Goal: Task Accomplishment & Management: Manage account settings

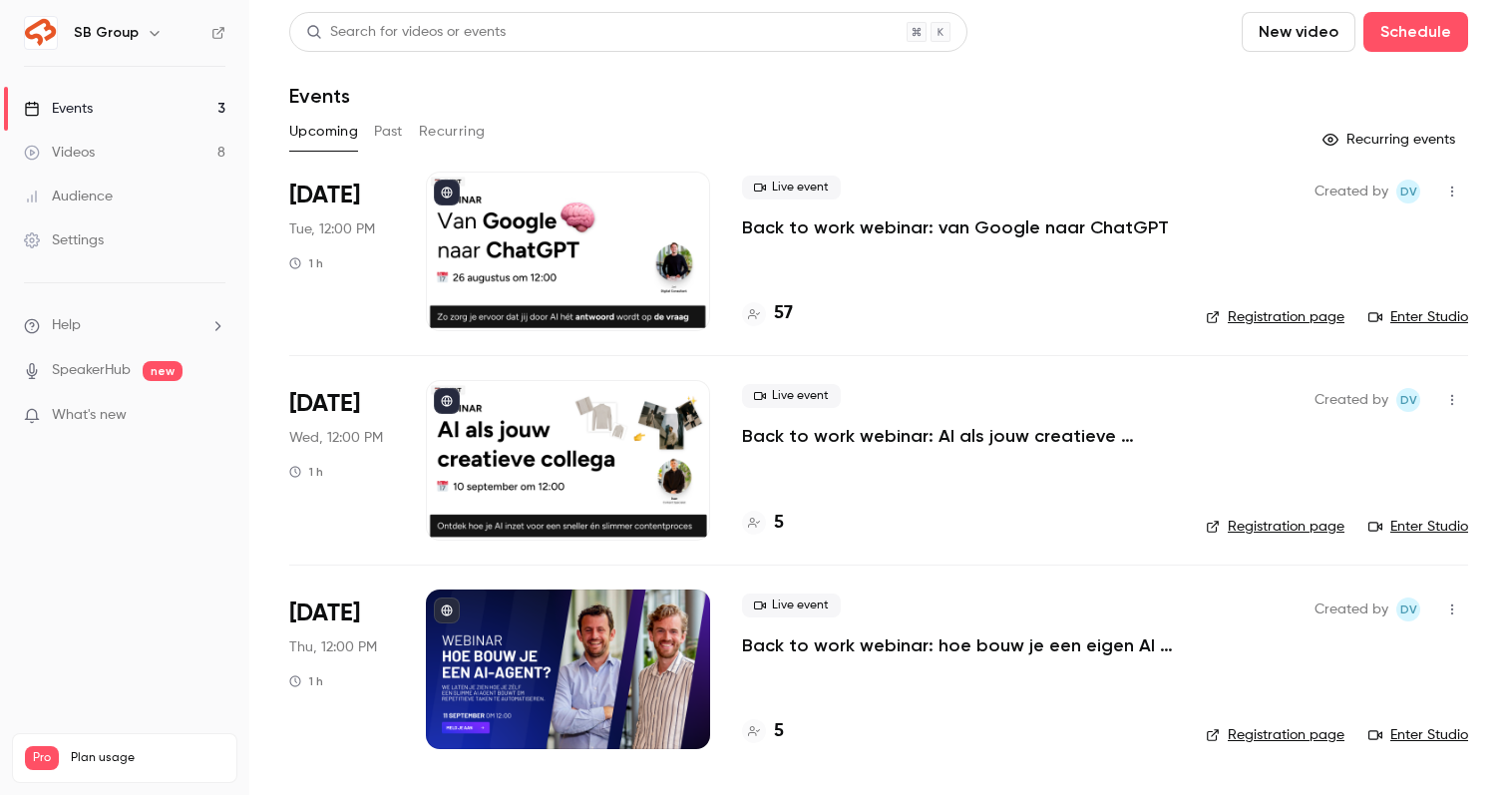
click at [1033, 221] on p "Back to work webinar: van Google naar ChatGPT" at bounding box center [955, 227] width 427 height 24
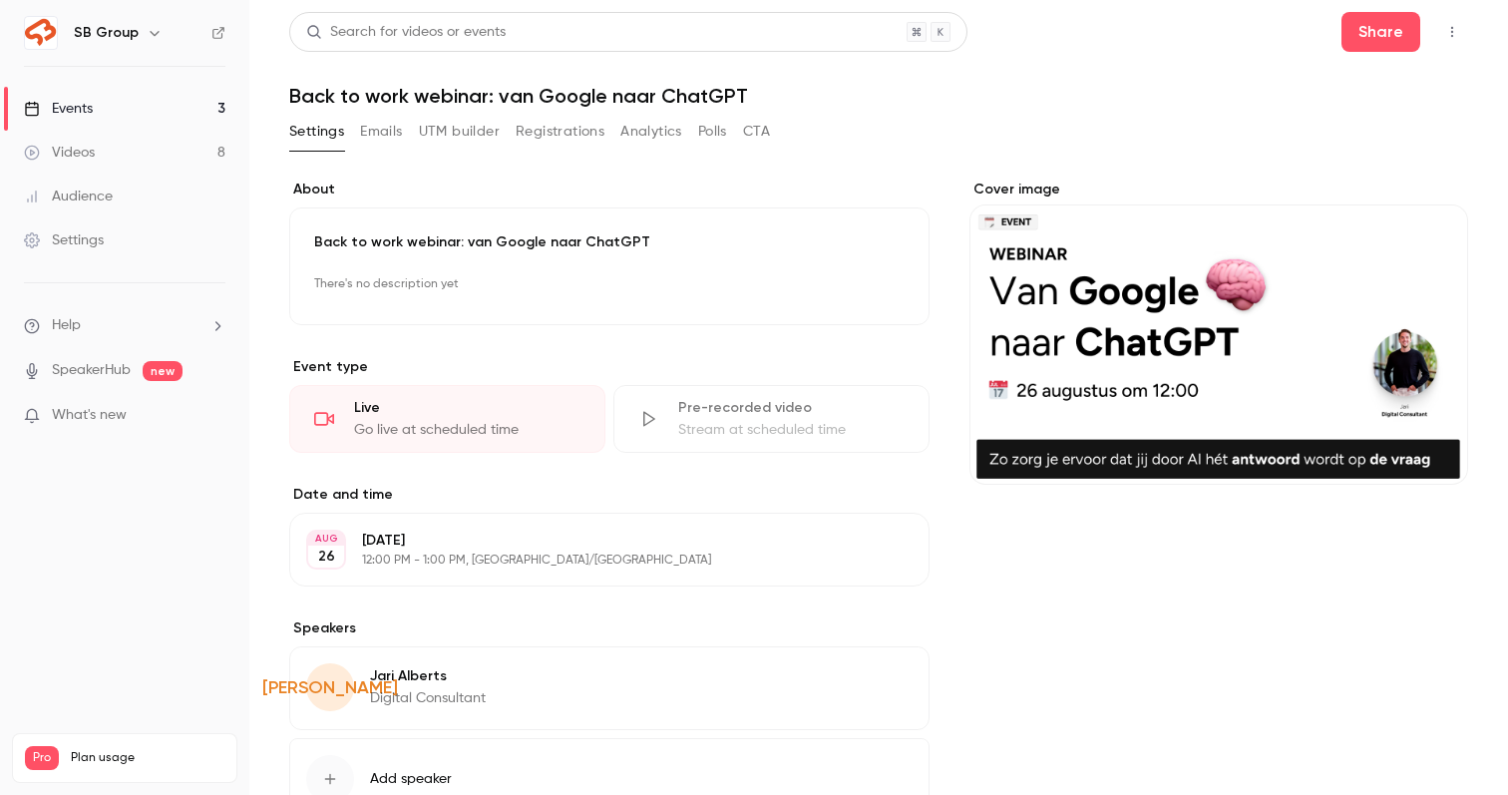
click at [581, 122] on button "Registrations" at bounding box center [560, 132] width 89 height 32
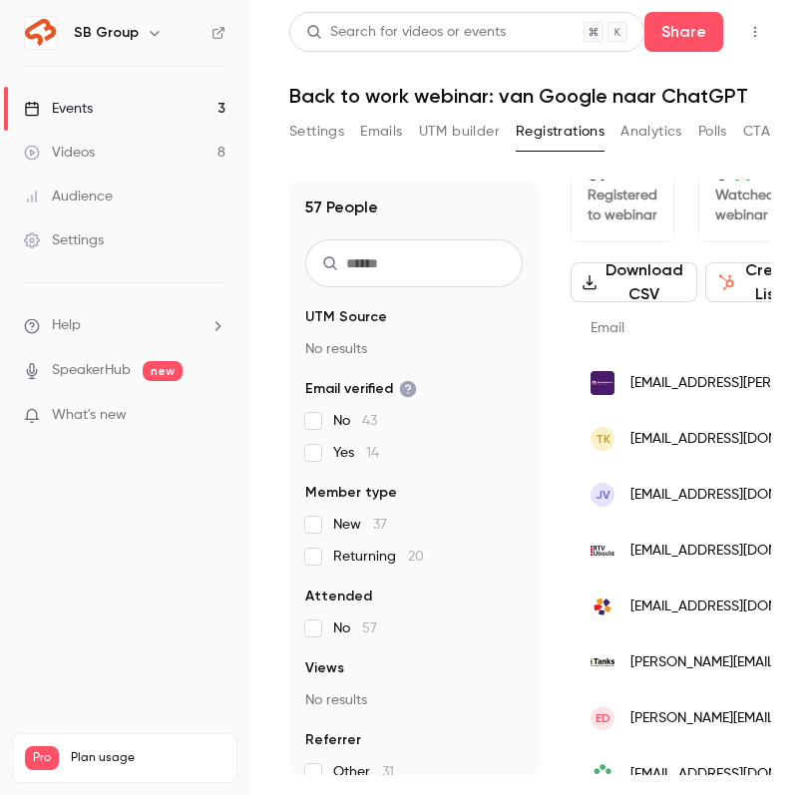
scroll to position [41, 0]
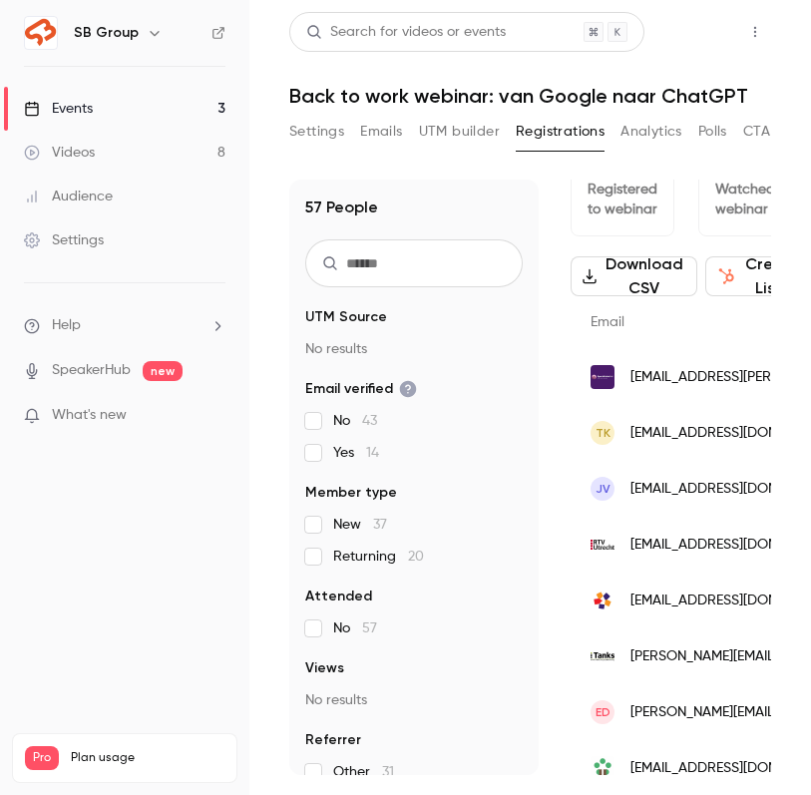
click at [702, 29] on button "Share" at bounding box center [683, 32] width 79 height 40
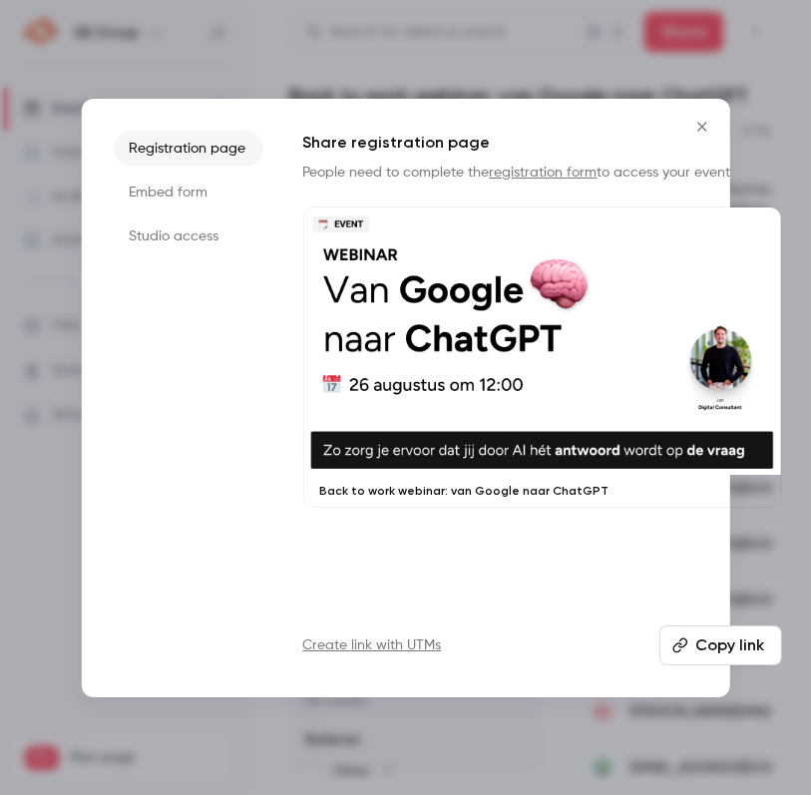
click at [696, 646] on button "Copy link" at bounding box center [719, 646] width 123 height 40
click at [705, 113] on button "Close" at bounding box center [702, 127] width 40 height 40
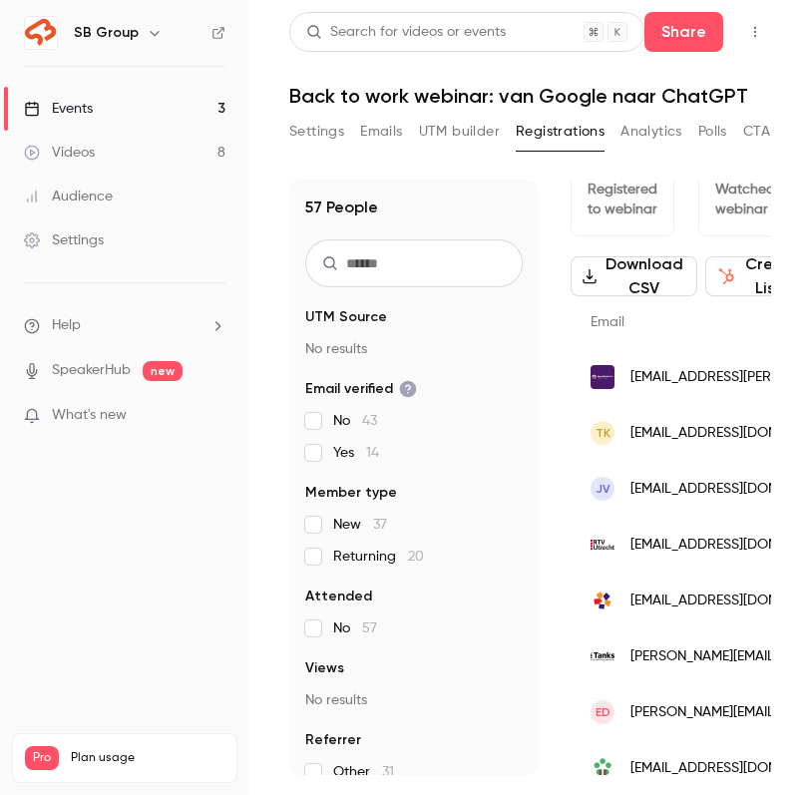
click at [372, 258] on input "text" at bounding box center [413, 263] width 217 height 48
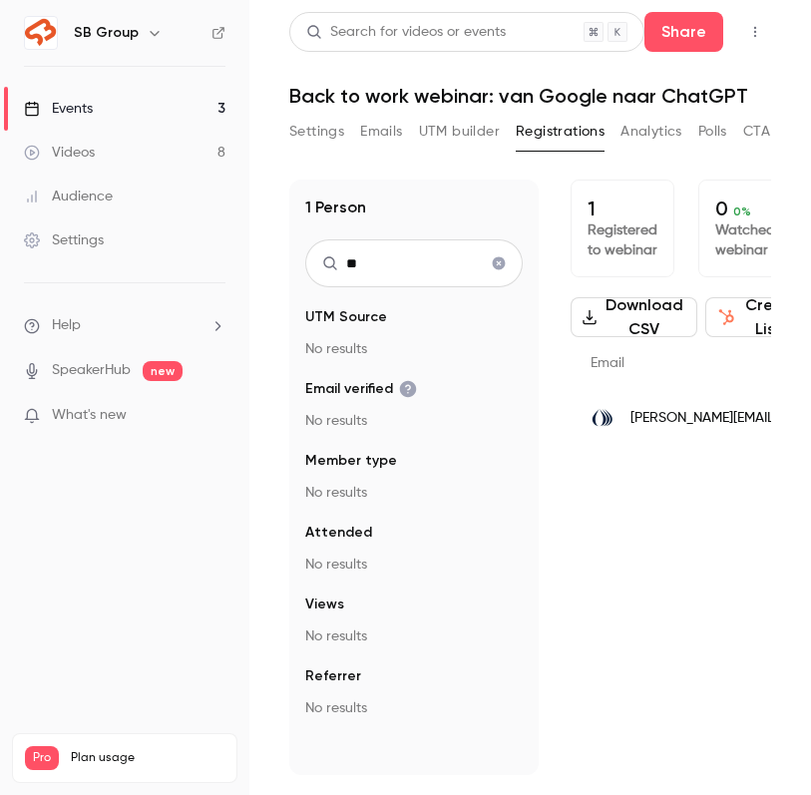
type input "*"
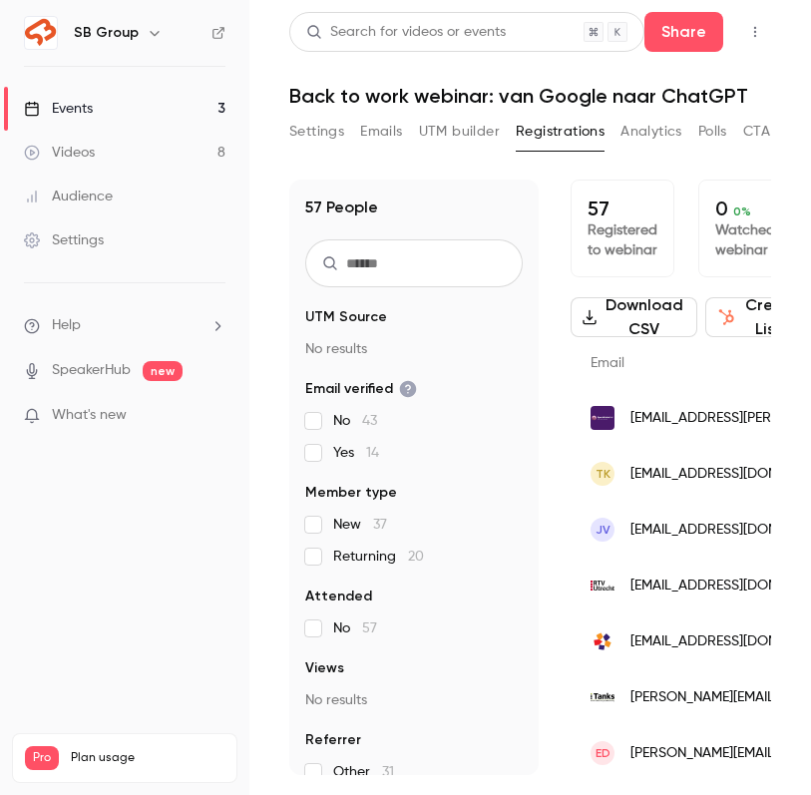
click at [376, 278] on input "text" at bounding box center [413, 263] width 217 height 48
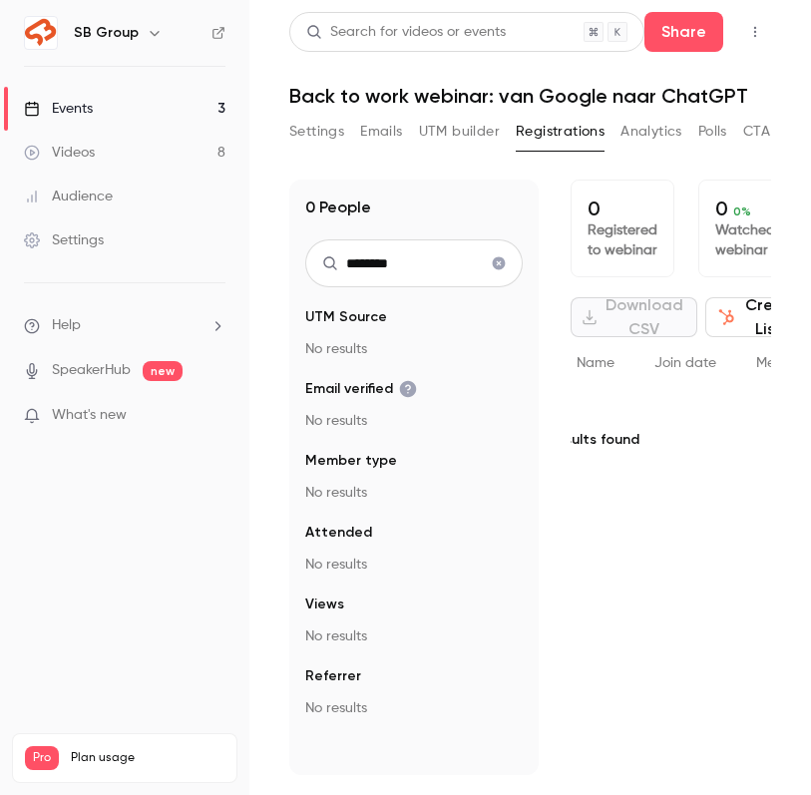
type input "********"
click at [498, 268] on icon "Clear search" at bounding box center [499, 263] width 13 height 13
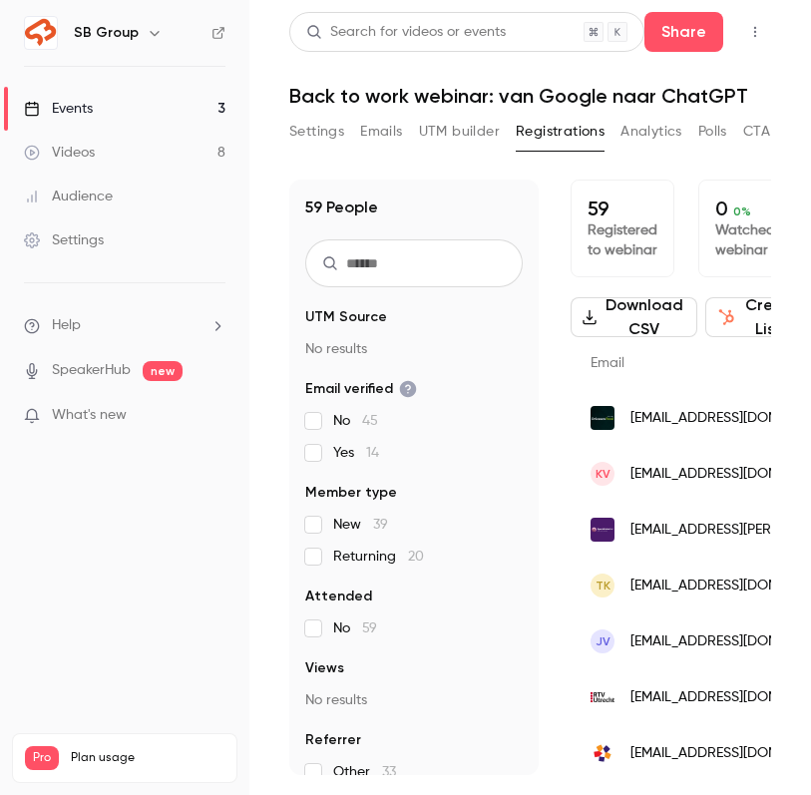
click at [459, 269] on input "text" at bounding box center [413, 263] width 217 height 48
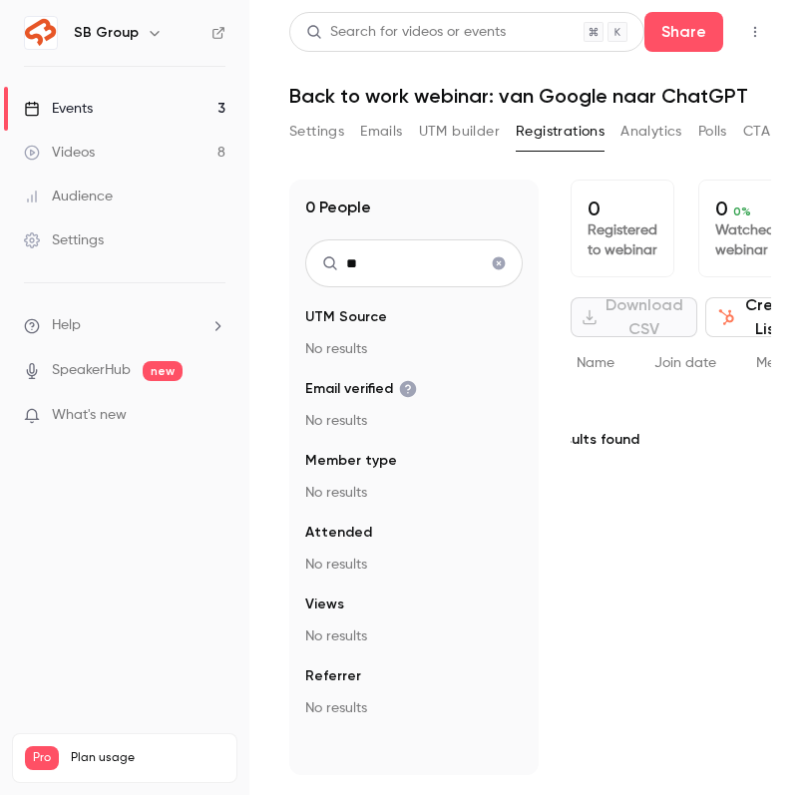
type input "*"
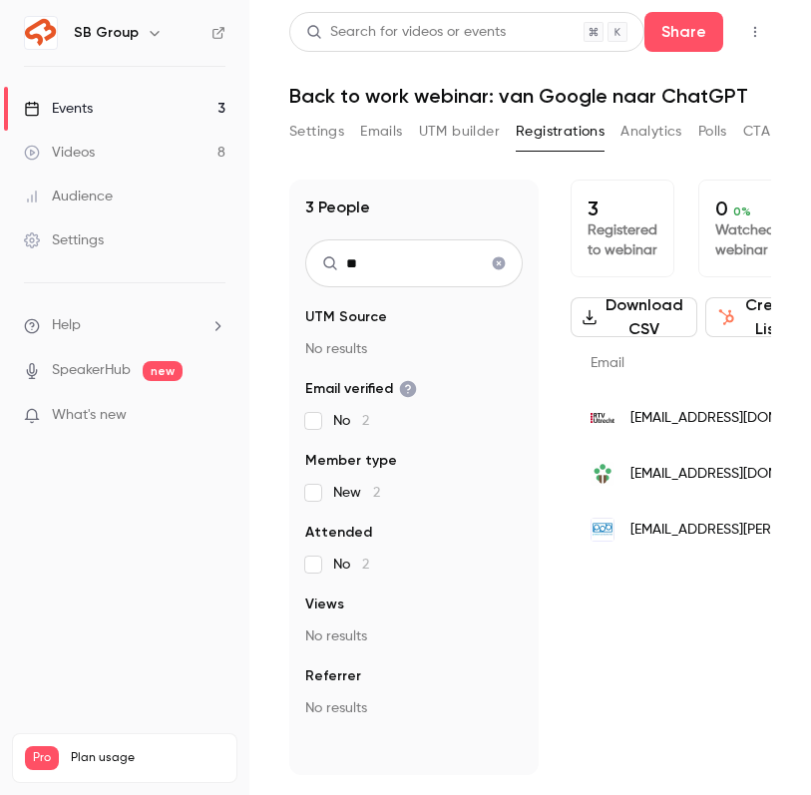
type input "*"
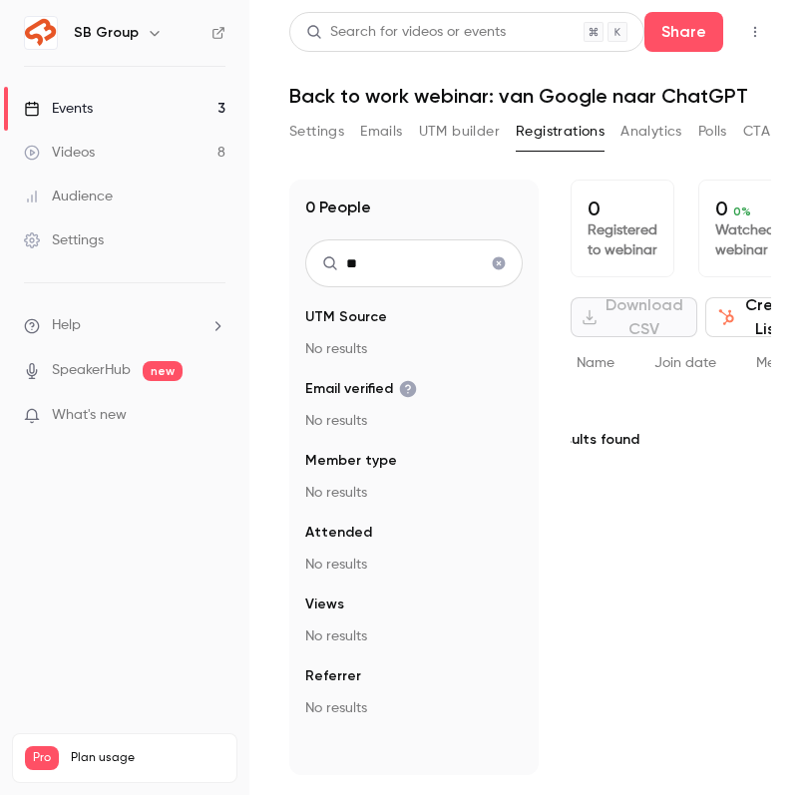
type input "*"
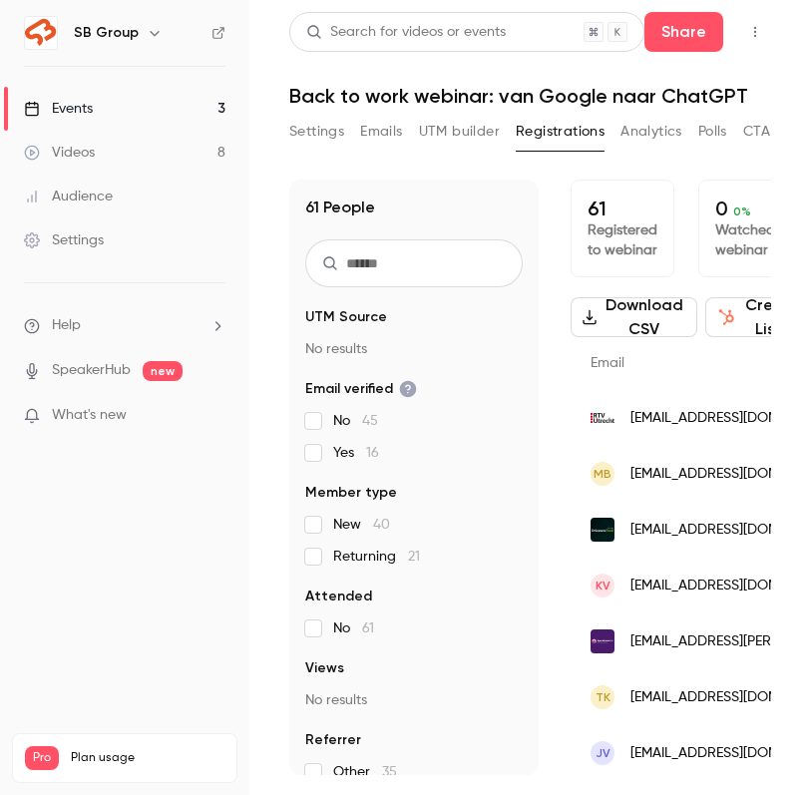
click at [384, 267] on input "text" at bounding box center [413, 263] width 217 height 48
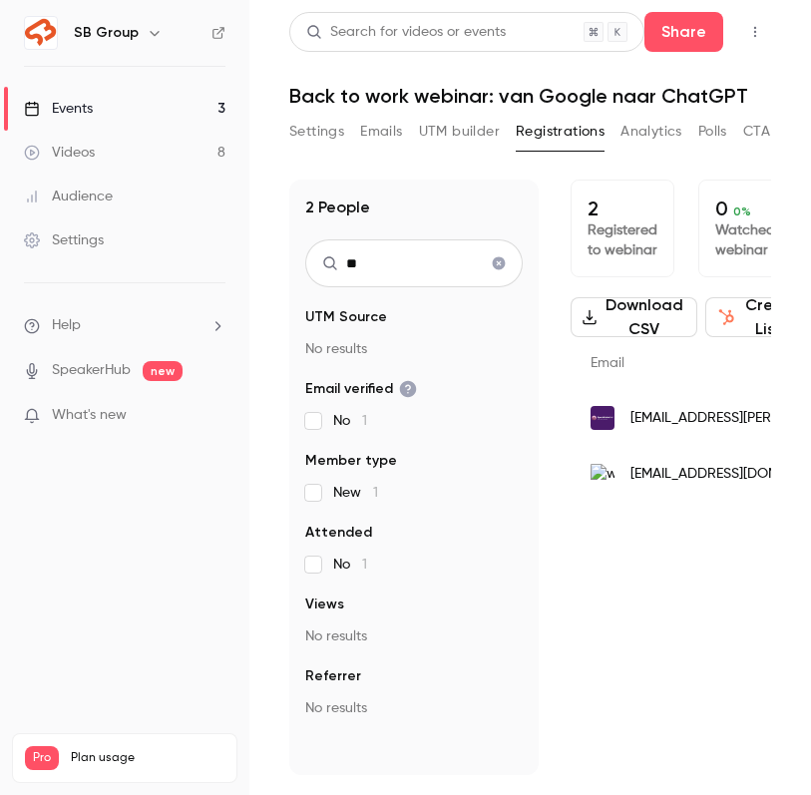
type input "*"
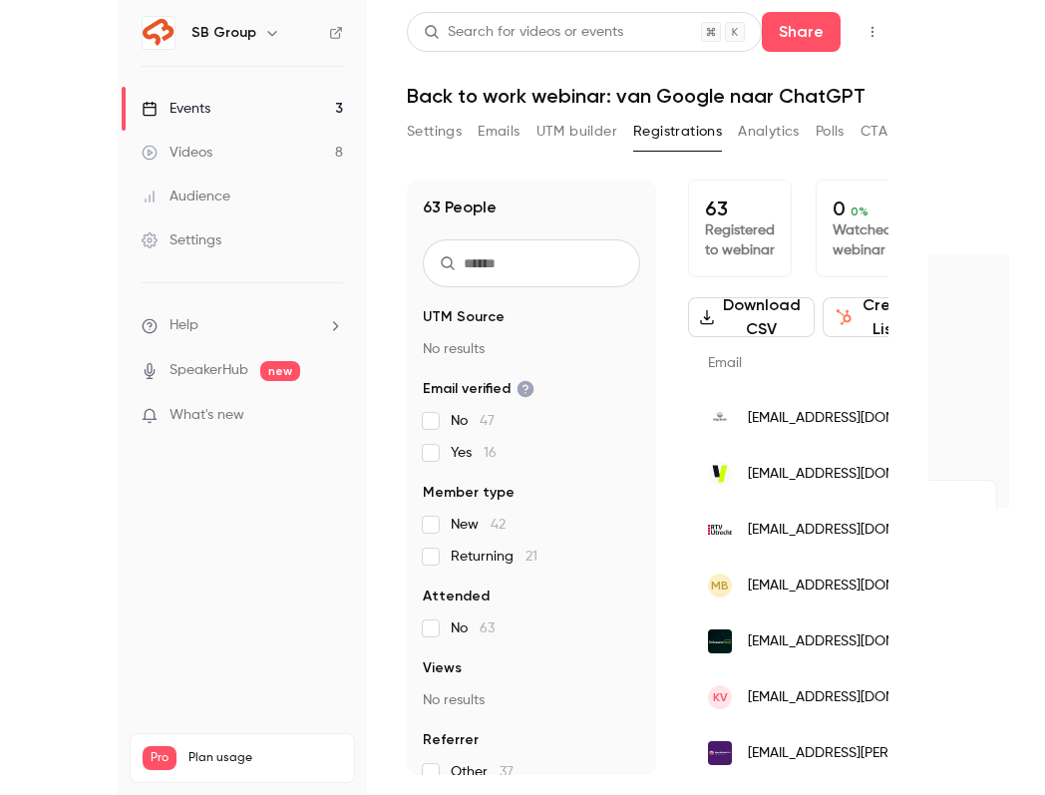
scroll to position [0, 862]
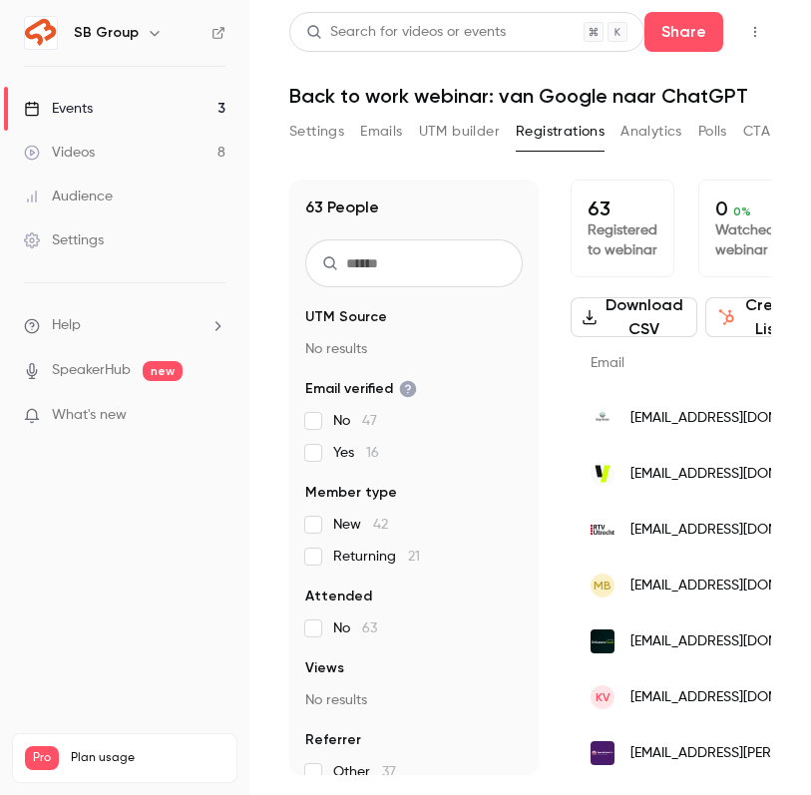
click at [153, 151] on link "Videos 8" at bounding box center [124, 153] width 249 height 44
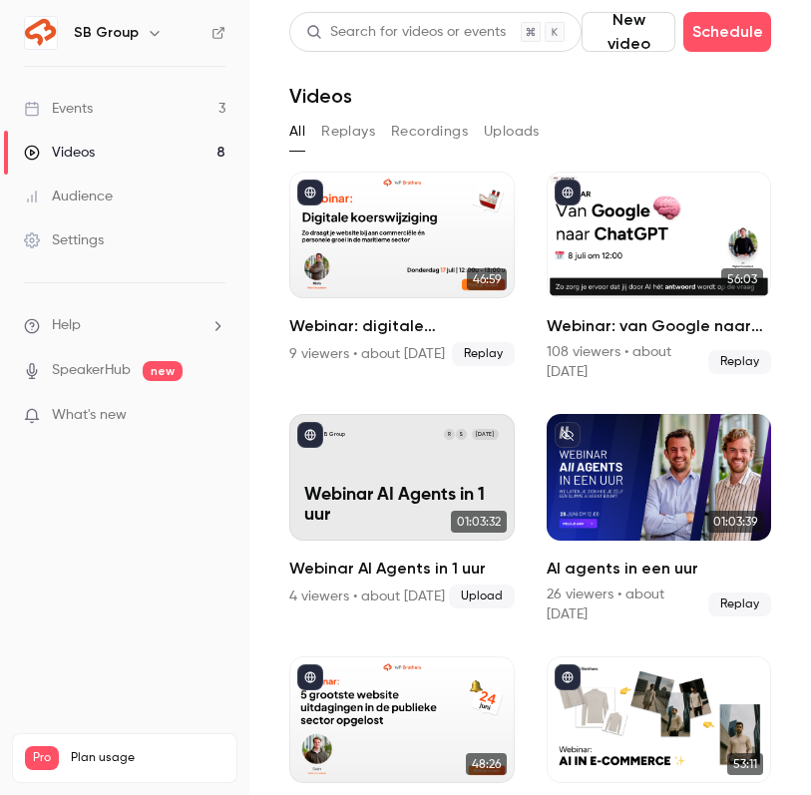
click at [145, 118] on link "Events 3" at bounding box center [124, 109] width 249 height 44
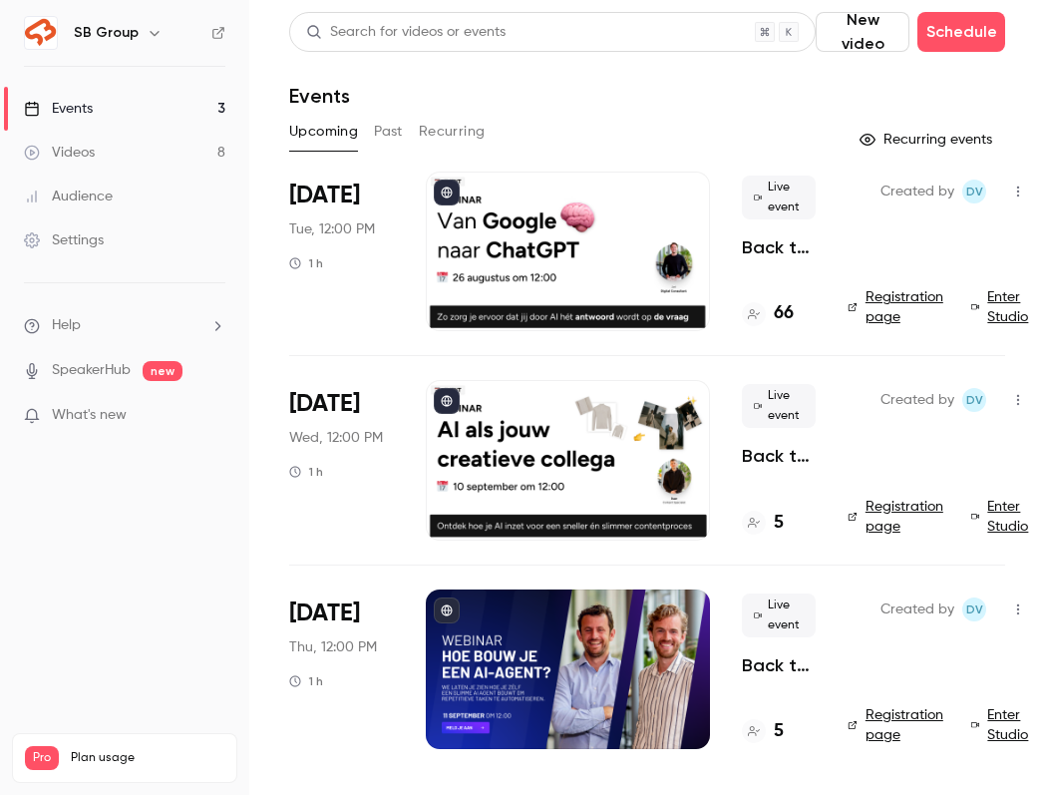
click at [513, 258] on div at bounding box center [568, 252] width 284 height 160
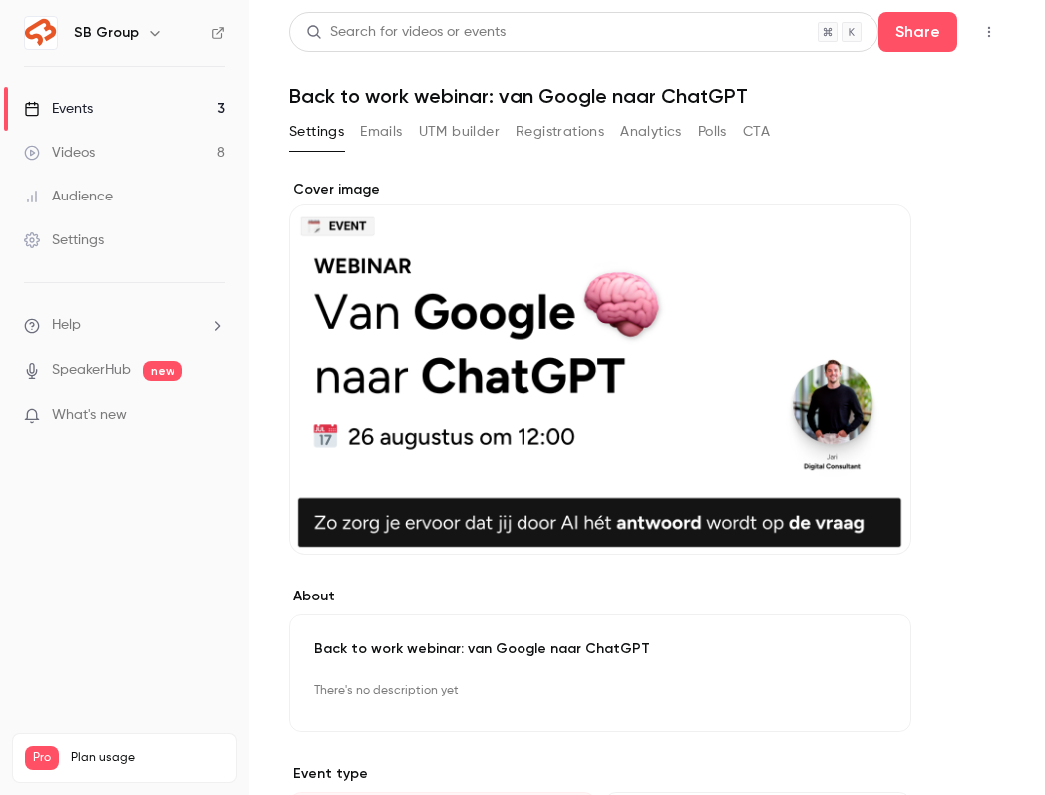
click at [548, 131] on button "Registrations" at bounding box center [560, 132] width 89 height 32
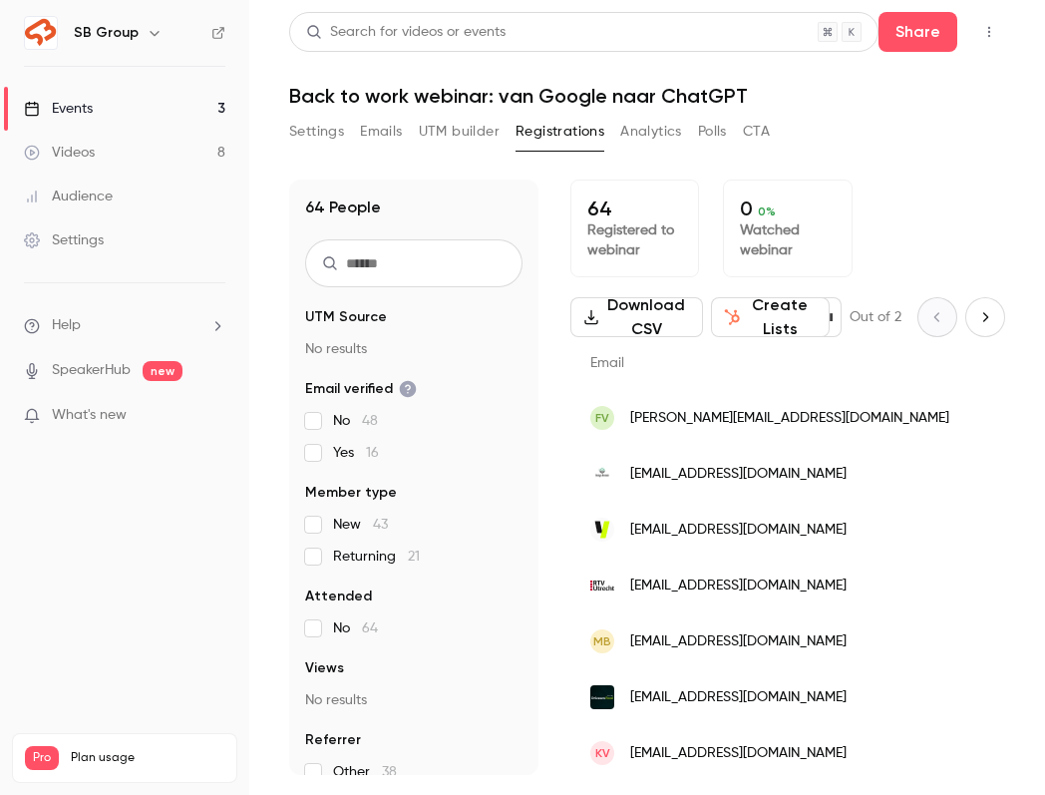
click at [471, 267] on input "text" at bounding box center [413, 263] width 217 height 48
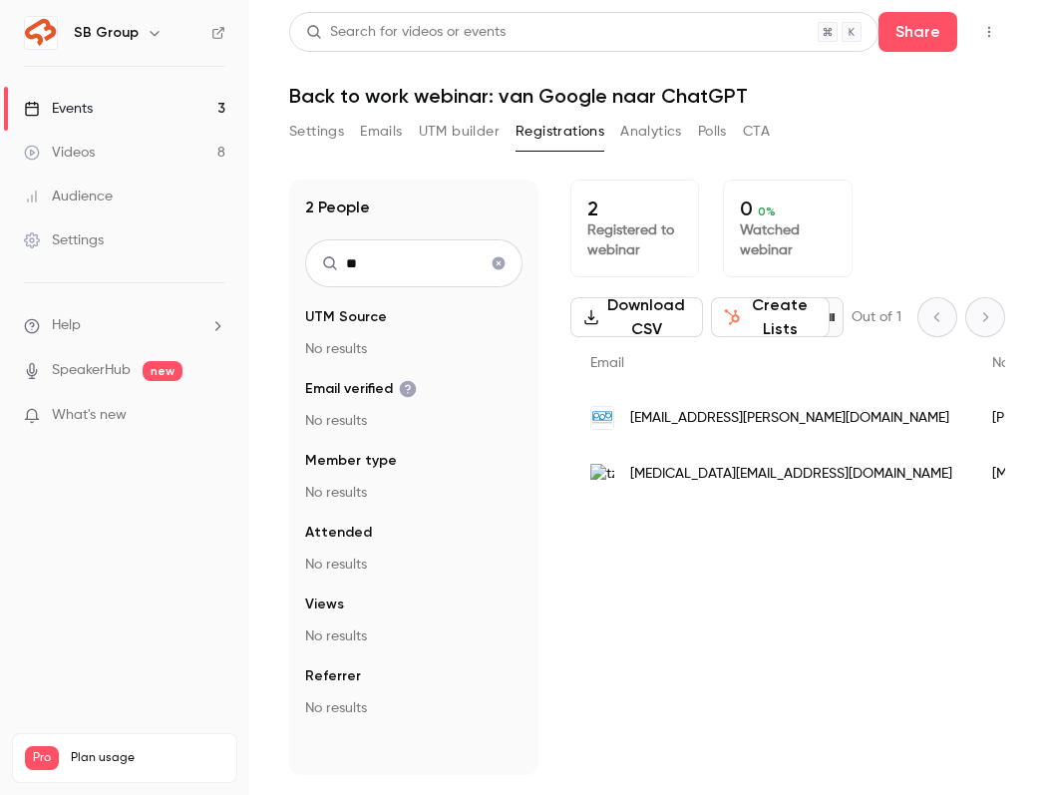
type input "*"
